Goal: Register for event/course: Sign up to attend an event or enroll in a course

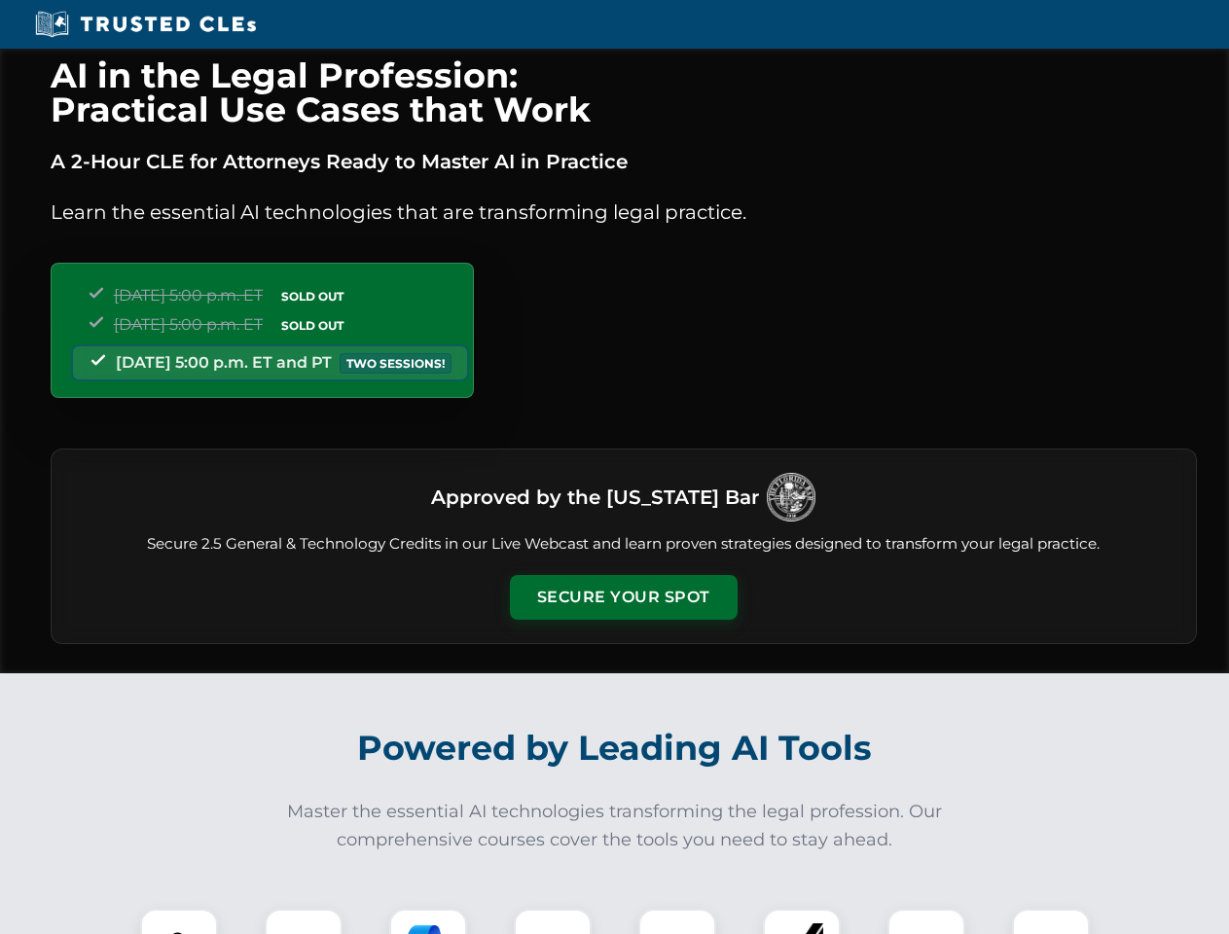
click at [623, 598] on button "Secure Your Spot" at bounding box center [624, 597] width 228 height 45
click at [179, 922] on img at bounding box center [179, 948] width 56 height 56
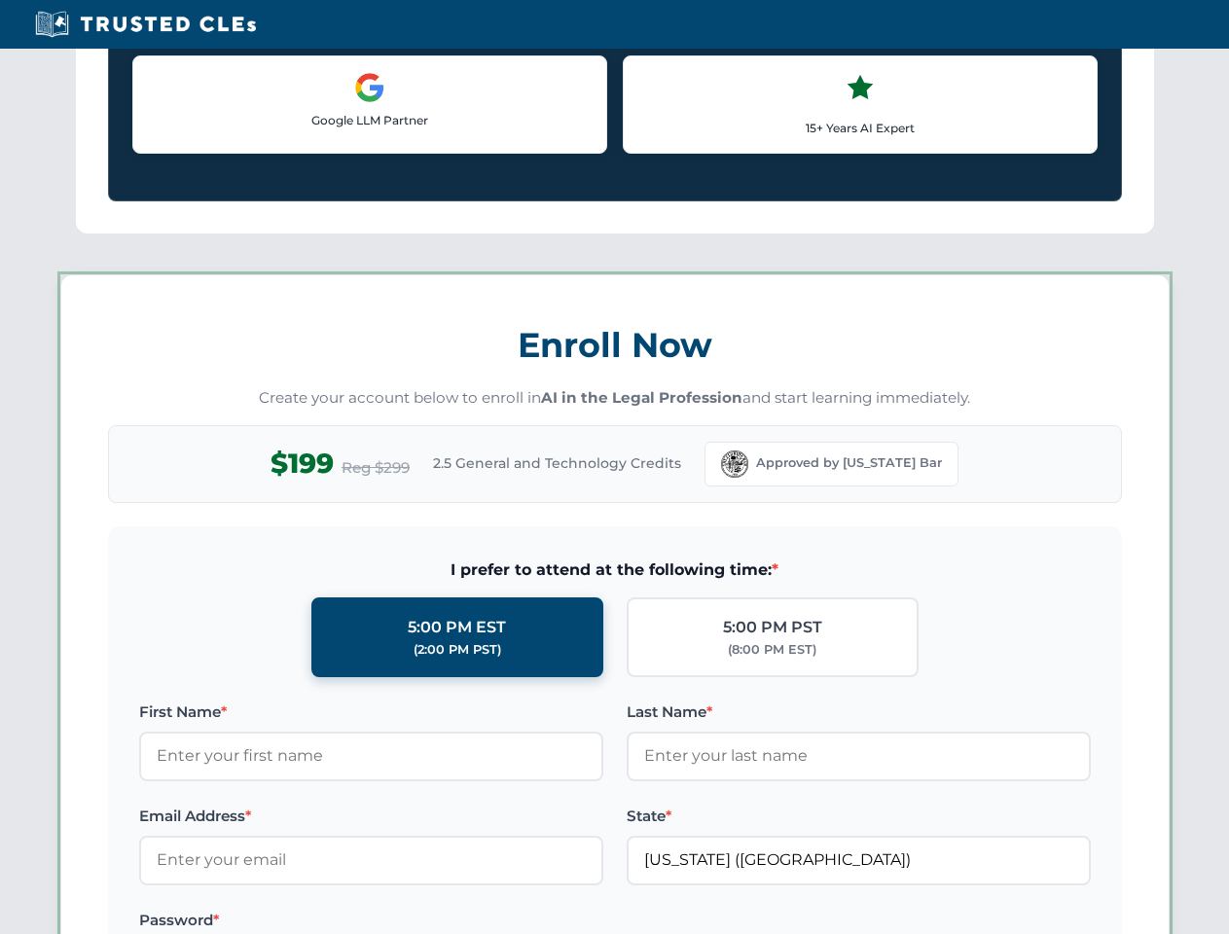
click at [428, 922] on label "Password *" at bounding box center [371, 920] width 464 height 23
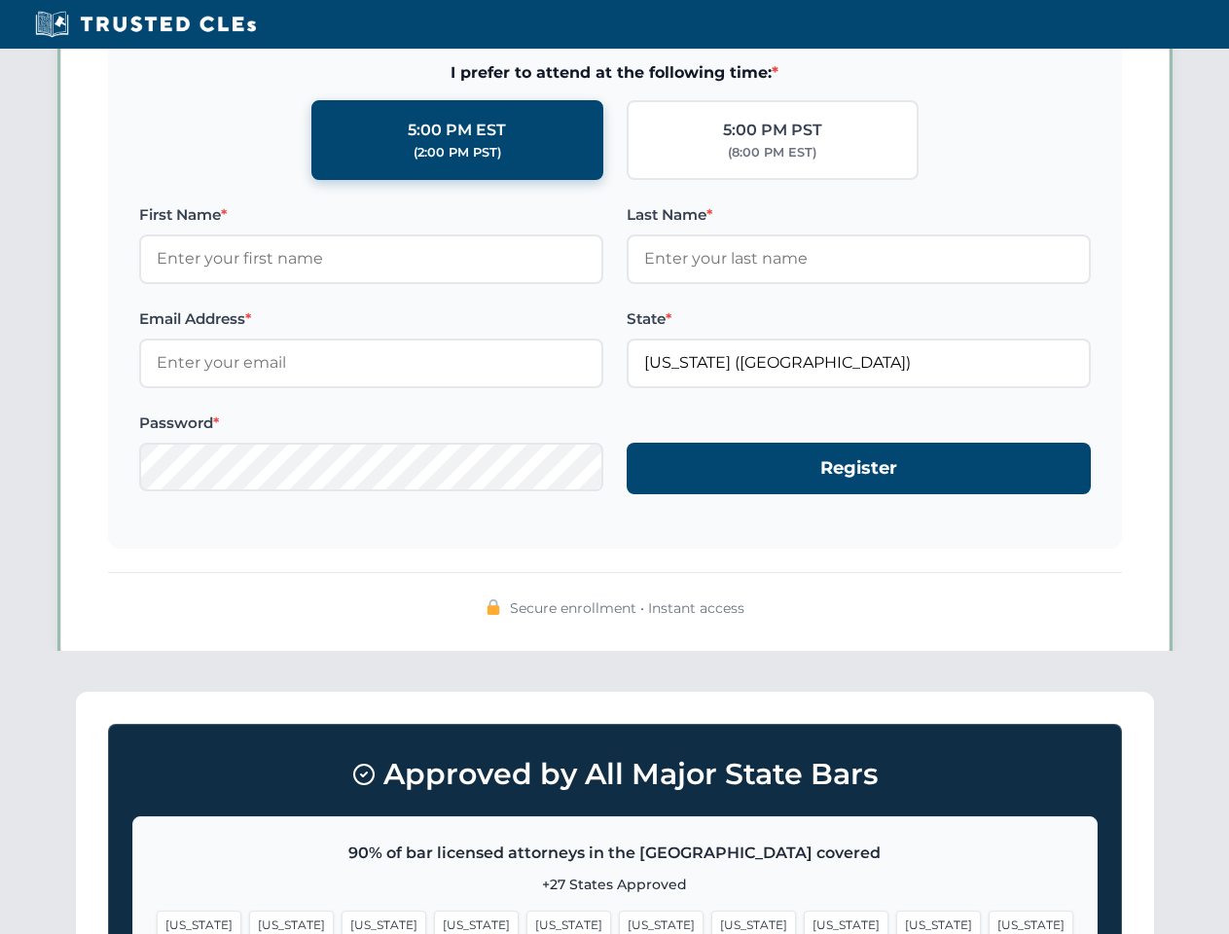
click at [897, 922] on span "[US_STATE]" at bounding box center [939, 925] width 85 height 28
